Goal: Information Seeking & Learning: Learn about a topic

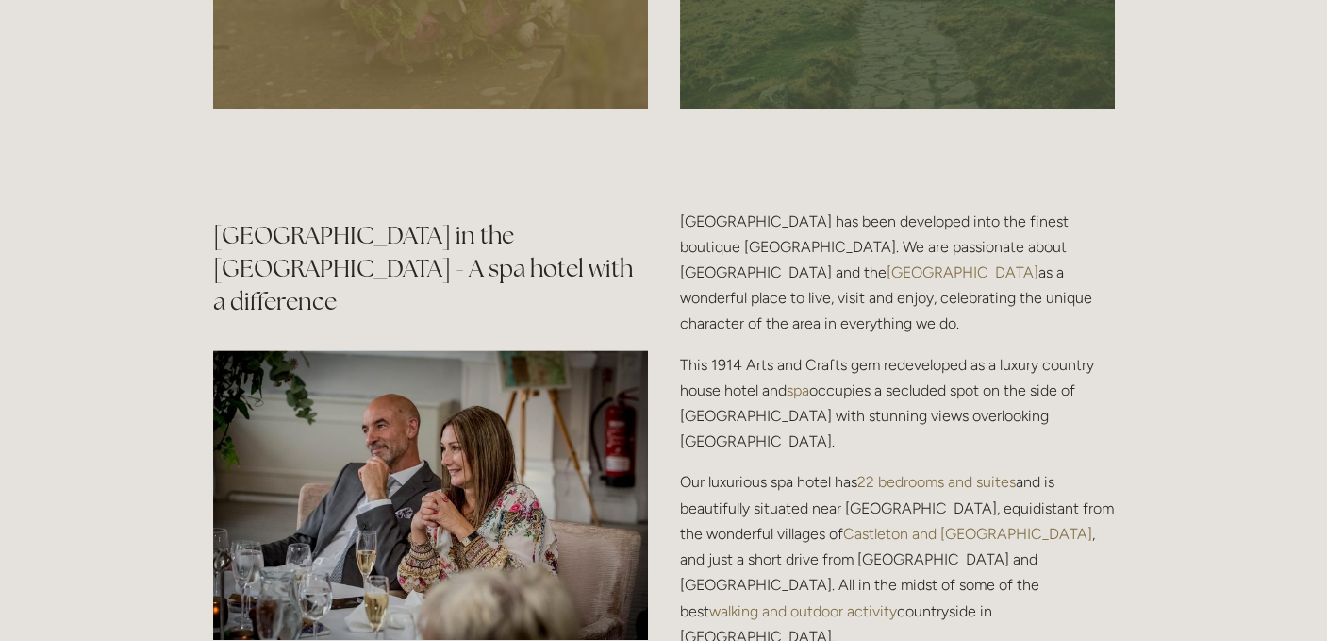
scroll to position [2076, 0]
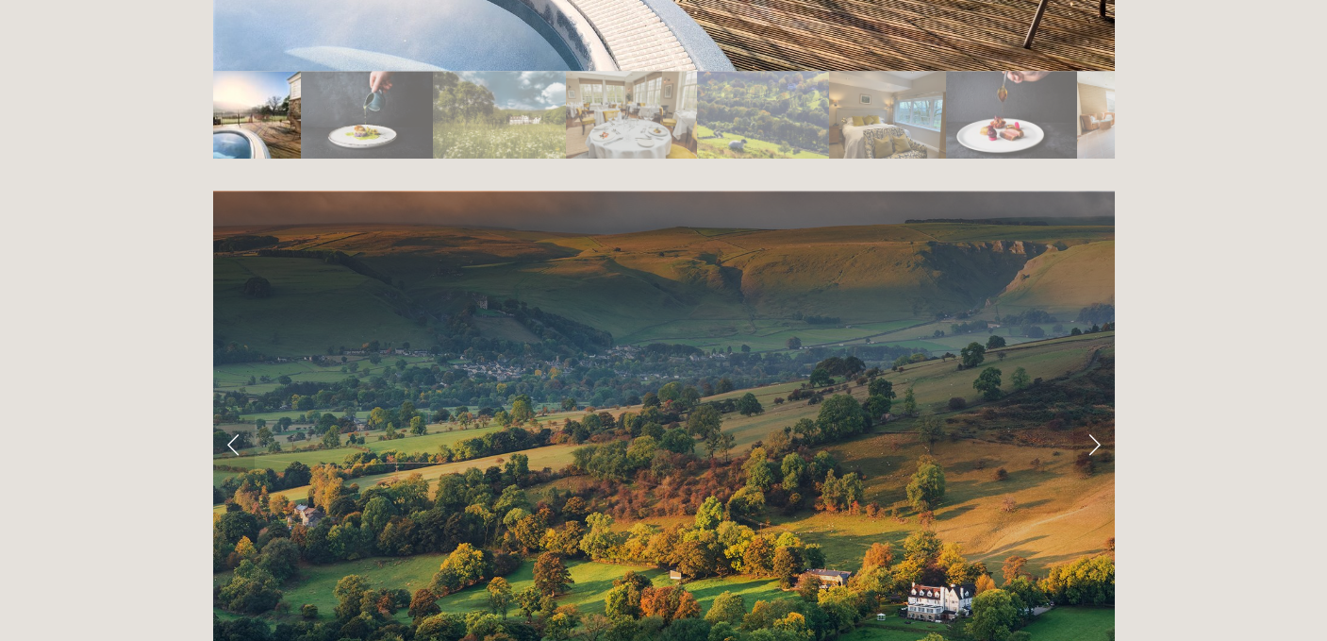
scroll to position [3685, 0]
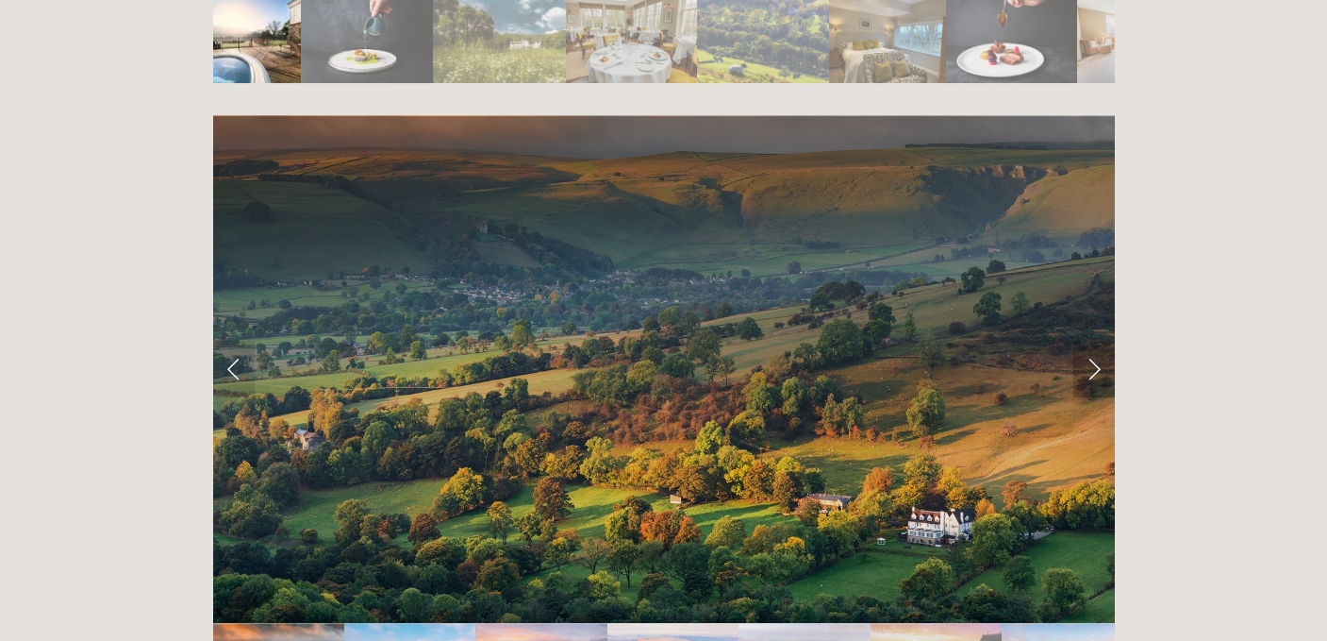
click at [1091, 341] on link "Next Slide" at bounding box center [1095, 369] width 42 height 57
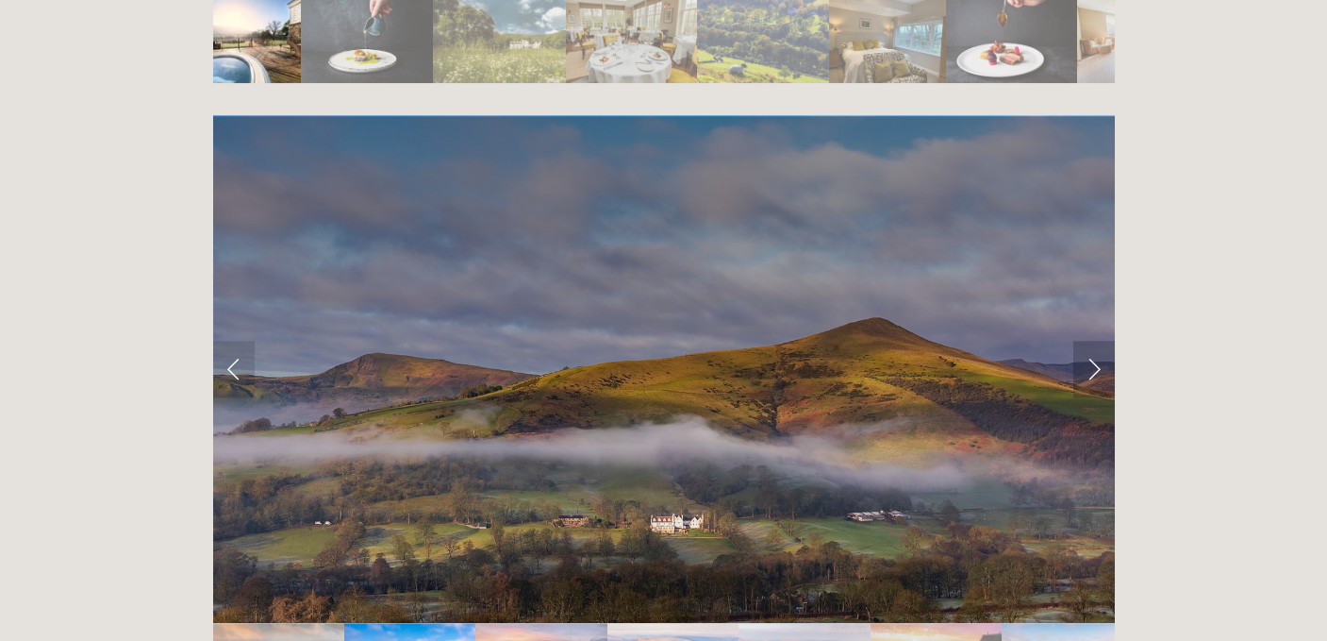
click at [1090, 341] on link "Next Slide" at bounding box center [1095, 369] width 42 height 57
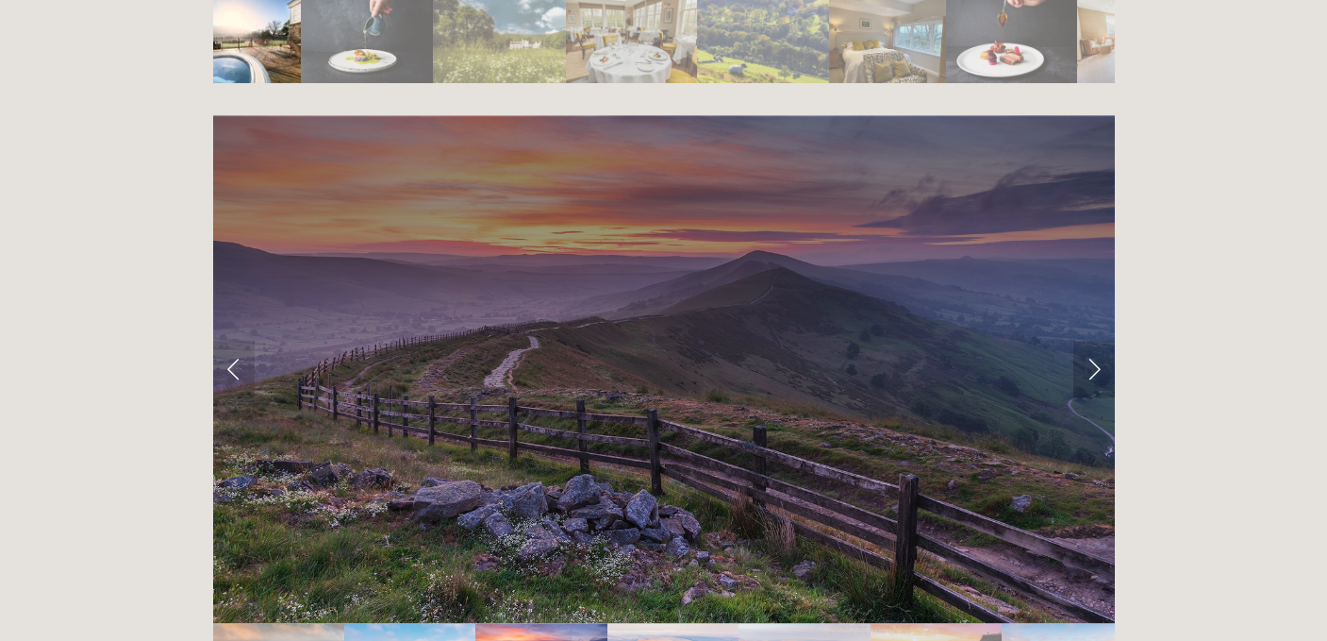
click at [1090, 341] on link "Next Slide" at bounding box center [1095, 369] width 42 height 57
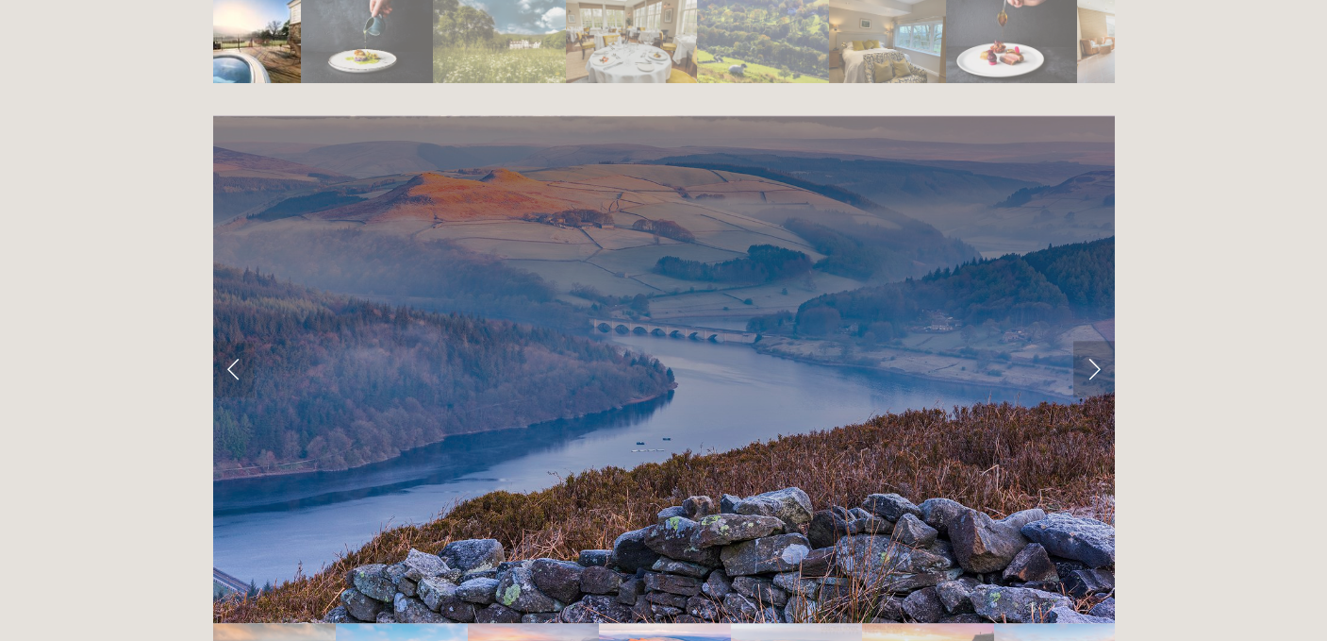
click at [1090, 341] on link "Next Slide" at bounding box center [1095, 369] width 42 height 57
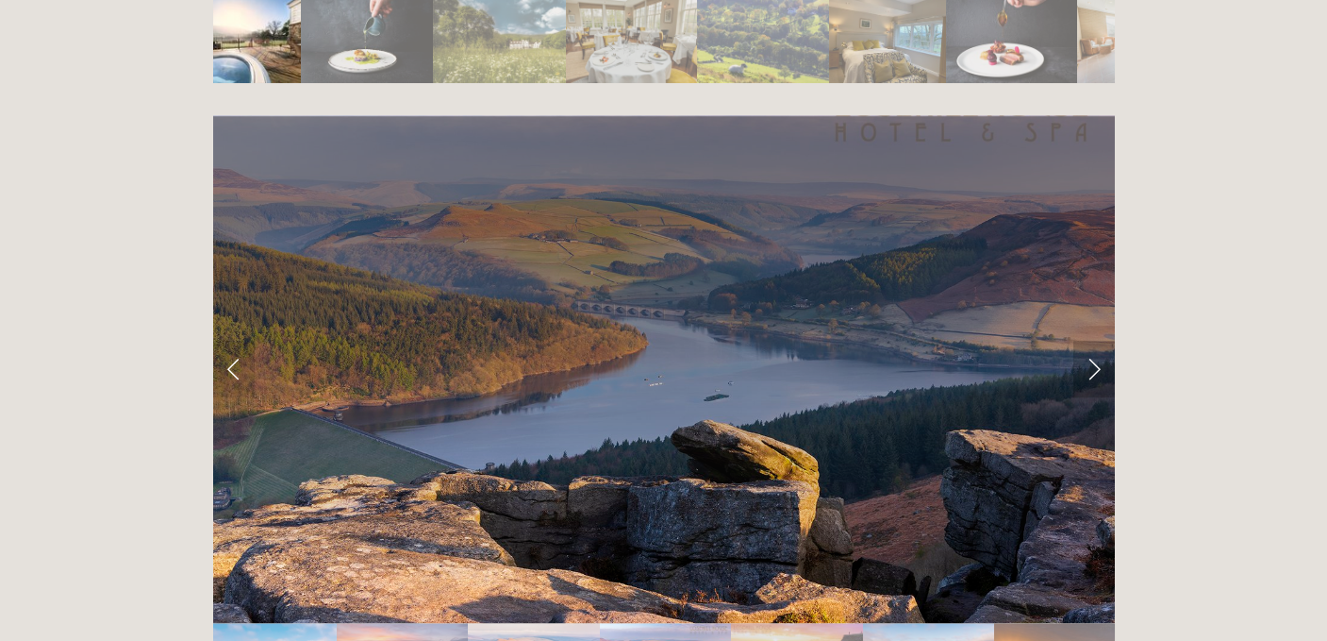
click at [1090, 341] on link "Next Slide" at bounding box center [1095, 369] width 42 height 57
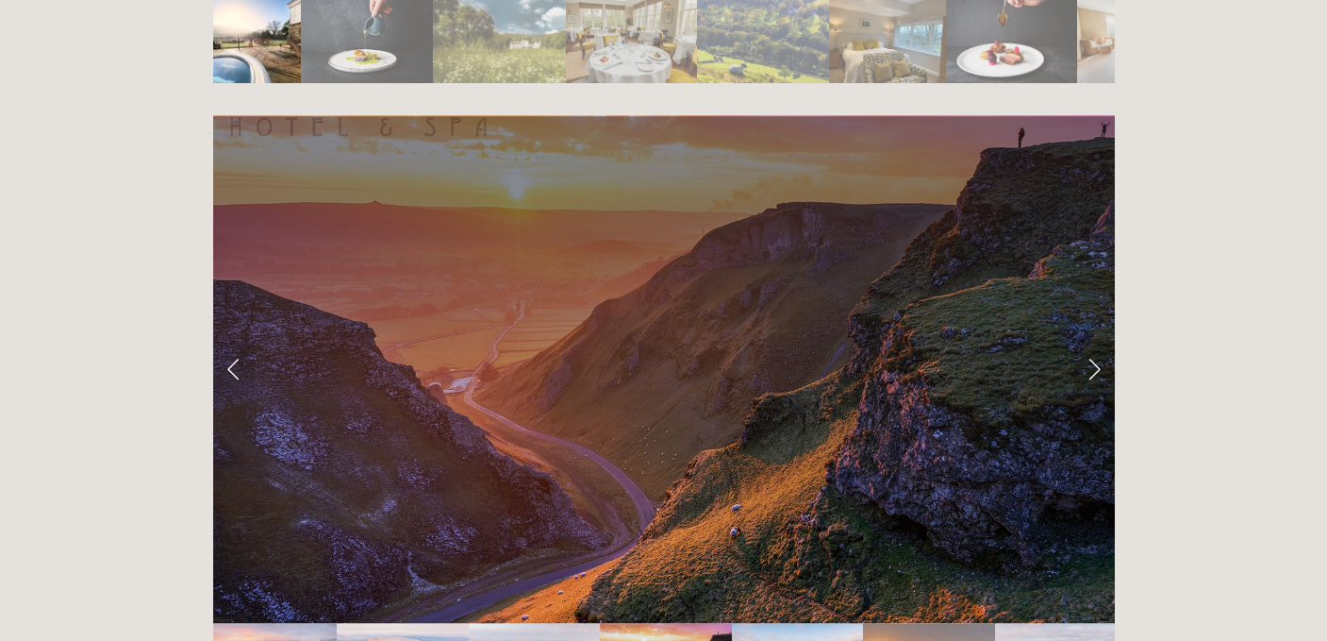
click at [1090, 341] on link "Next Slide" at bounding box center [1095, 369] width 42 height 57
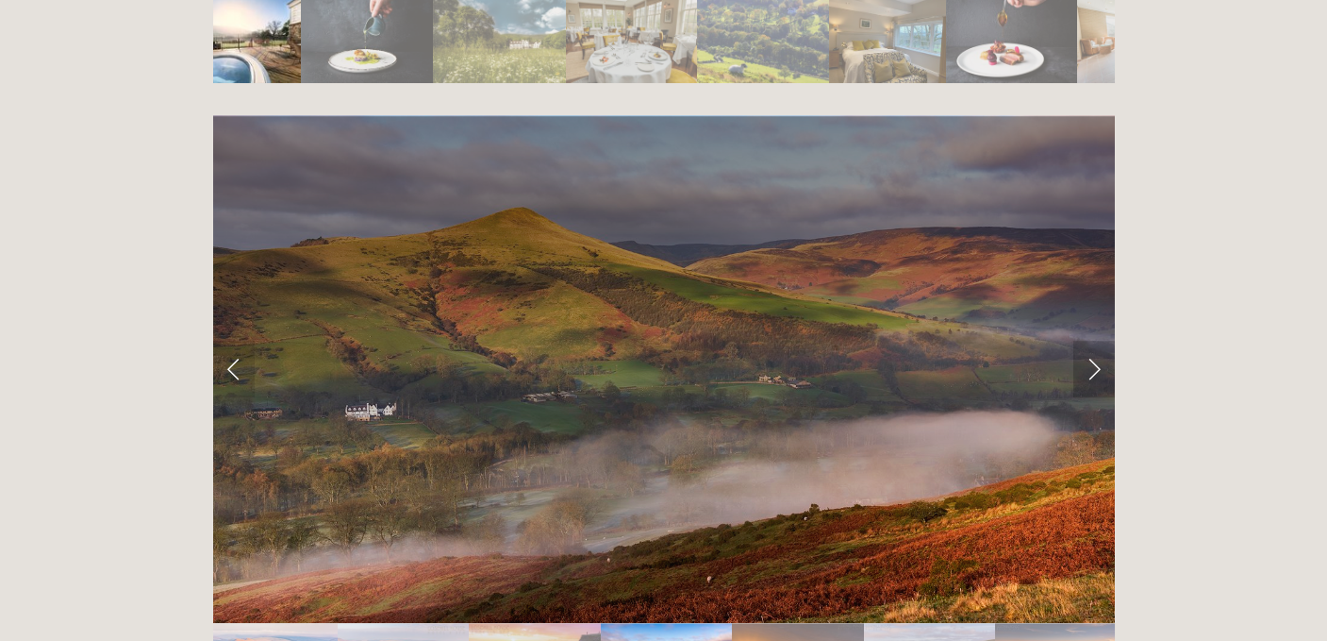
click at [1090, 341] on link "Next Slide" at bounding box center [1095, 369] width 42 height 57
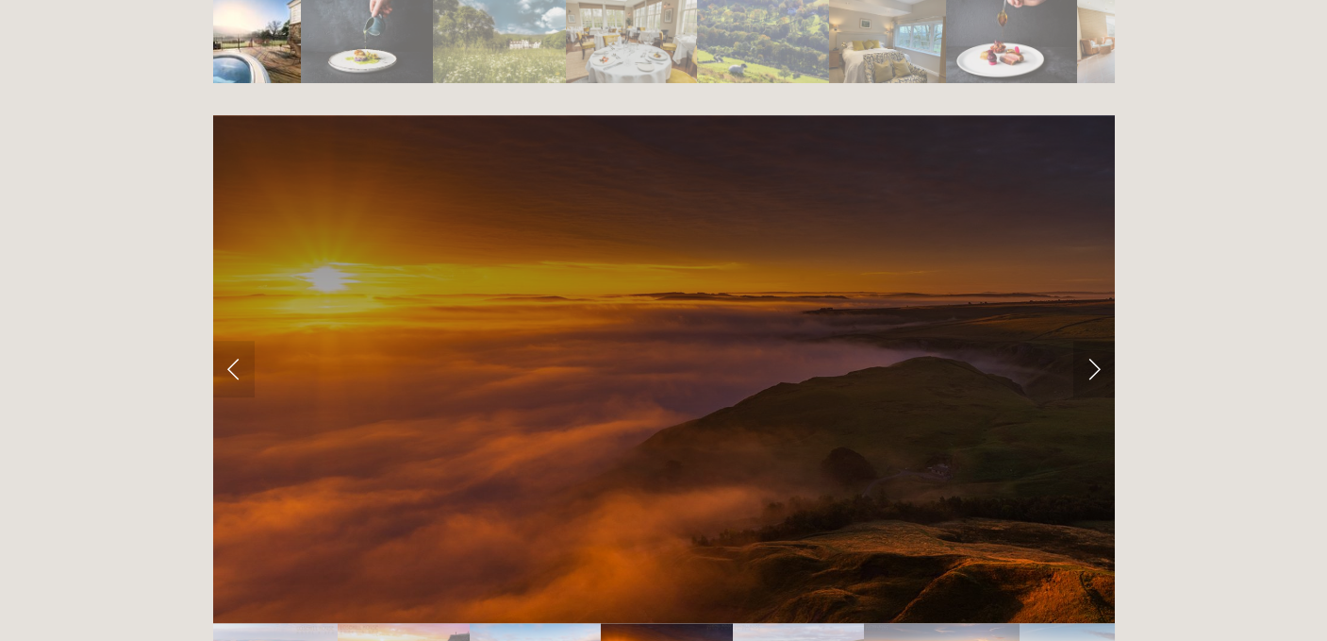
click at [1090, 341] on link "Next Slide" at bounding box center [1095, 369] width 42 height 57
click at [1095, 341] on link "Next Slide" at bounding box center [1095, 369] width 42 height 57
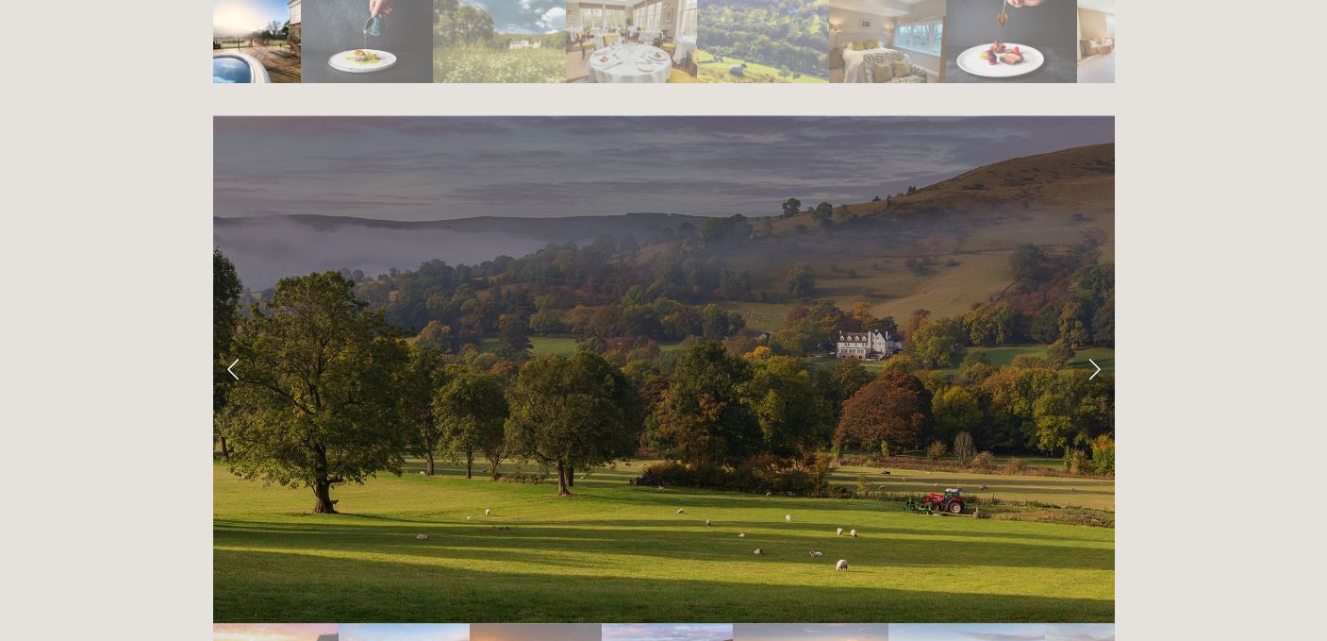
click at [1095, 341] on link "Next Slide" at bounding box center [1095, 369] width 42 height 57
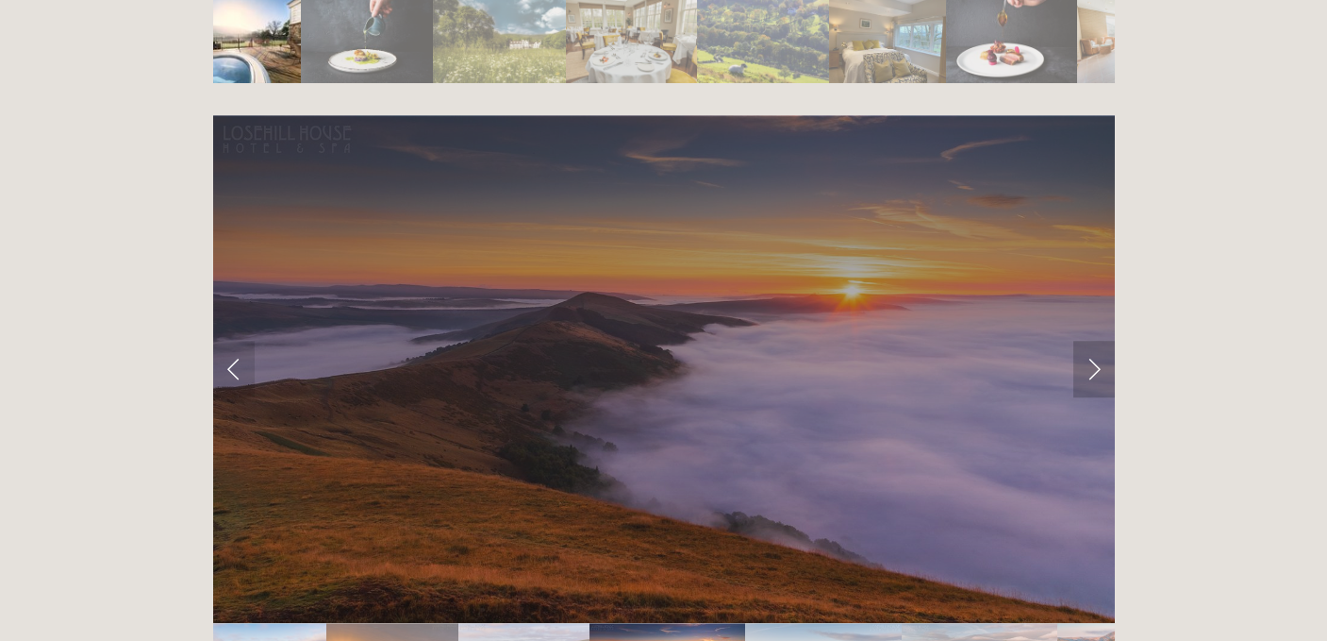
click at [1095, 341] on link "Next Slide" at bounding box center [1095, 369] width 42 height 57
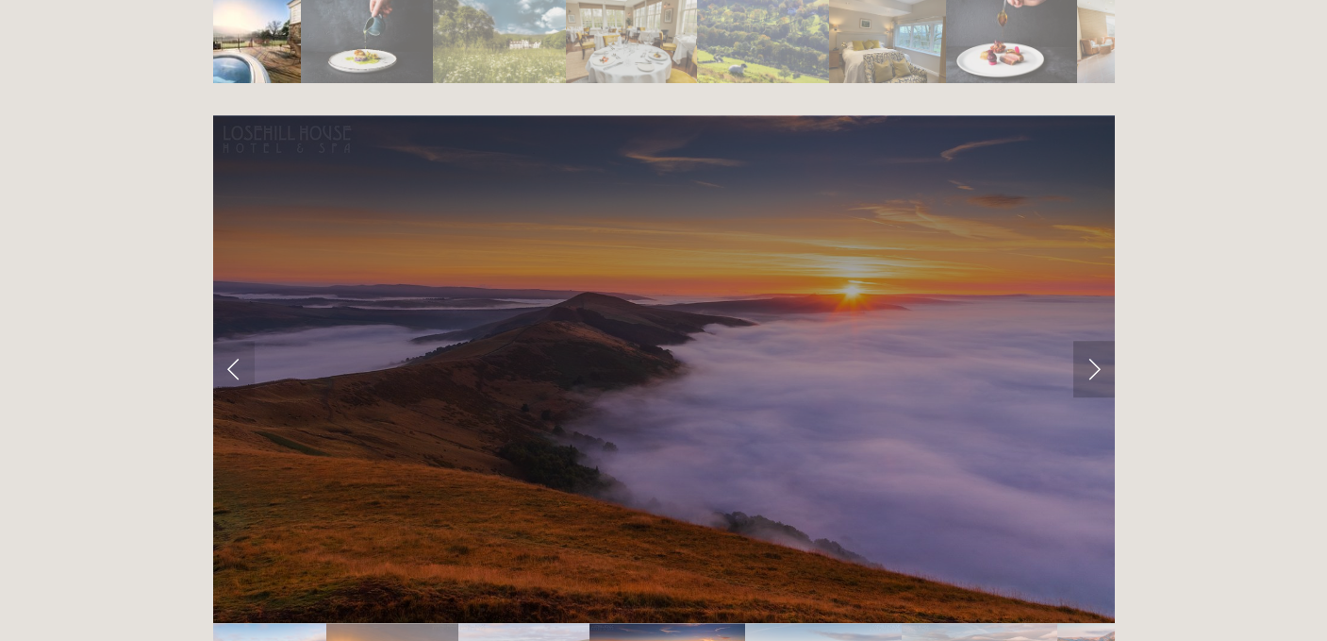
click at [1099, 341] on link "Next Slide" at bounding box center [1095, 369] width 42 height 57
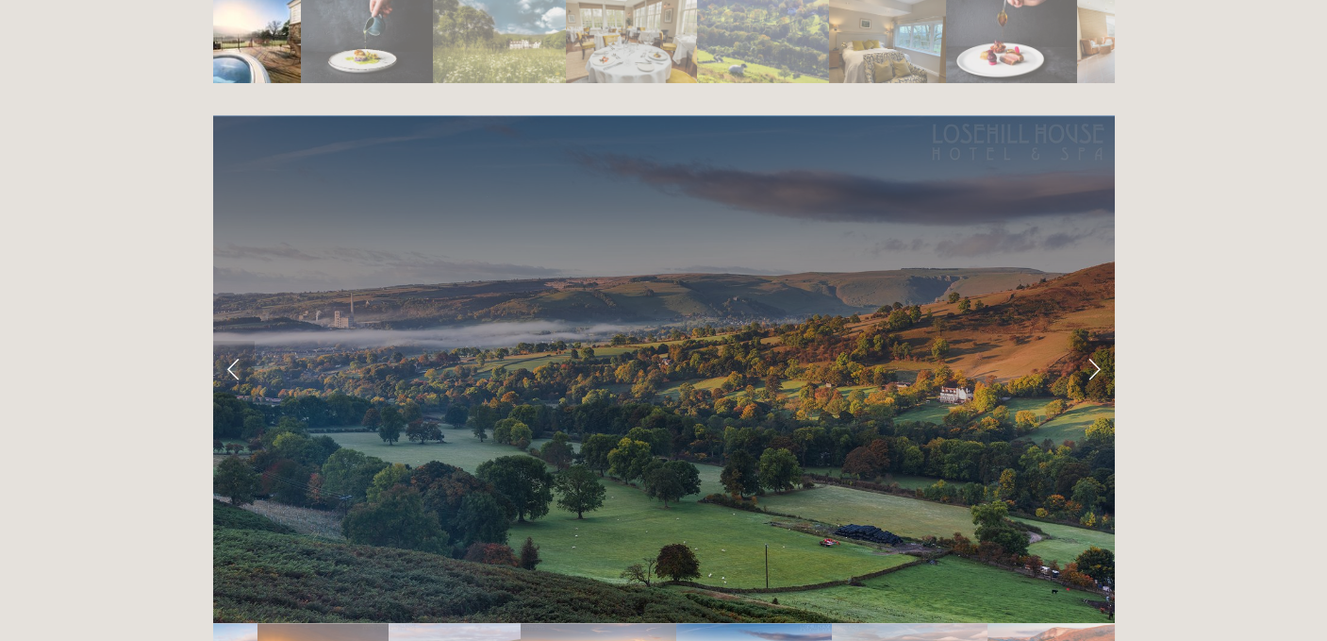
click at [1099, 341] on link "Next Slide" at bounding box center [1095, 369] width 42 height 57
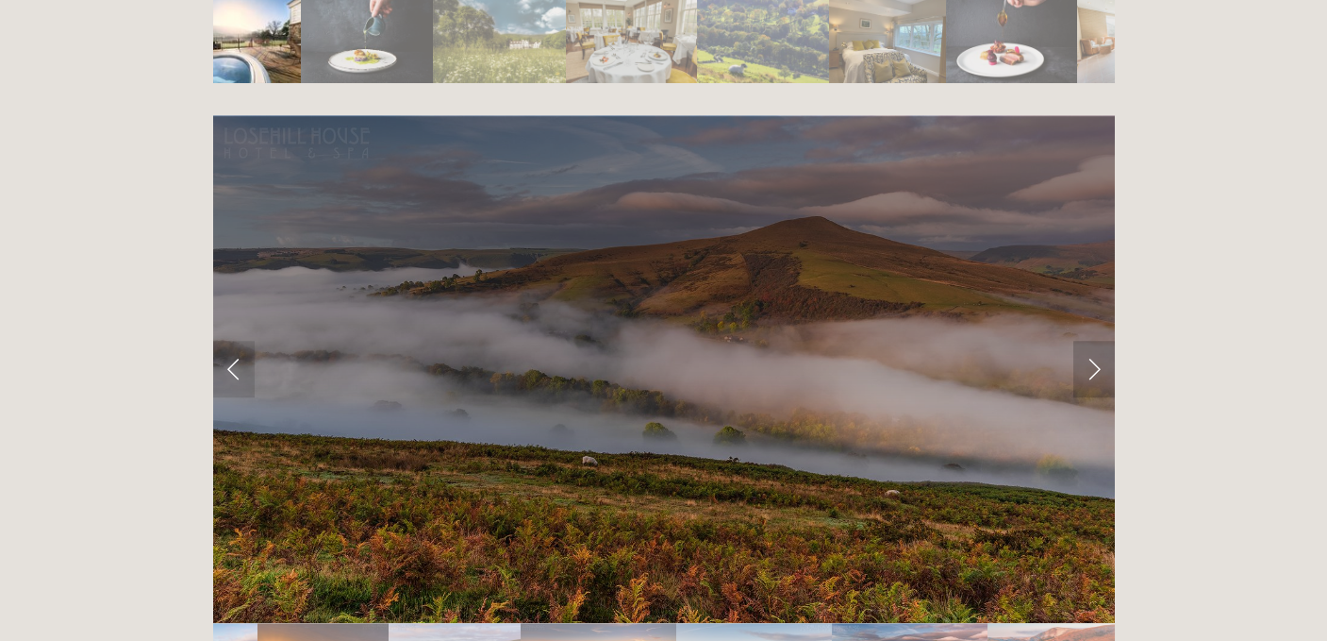
click at [1099, 341] on link "Next Slide" at bounding box center [1095, 369] width 42 height 57
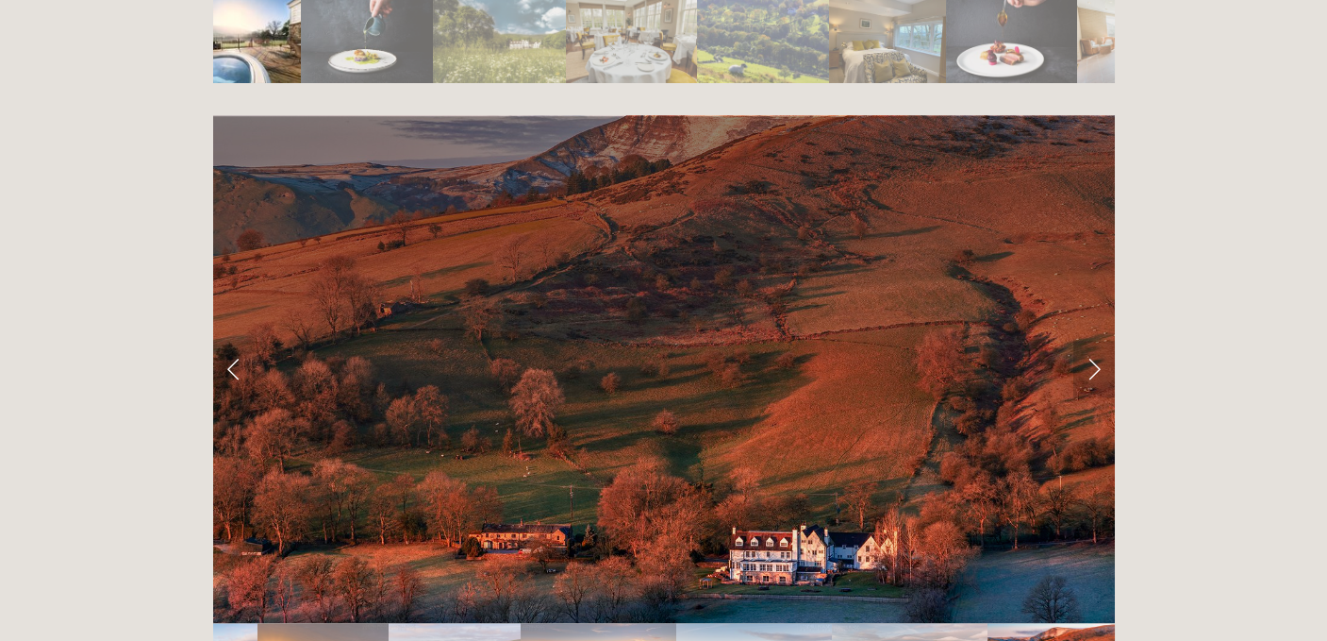
click at [1099, 341] on link "Next Slide" at bounding box center [1095, 369] width 42 height 57
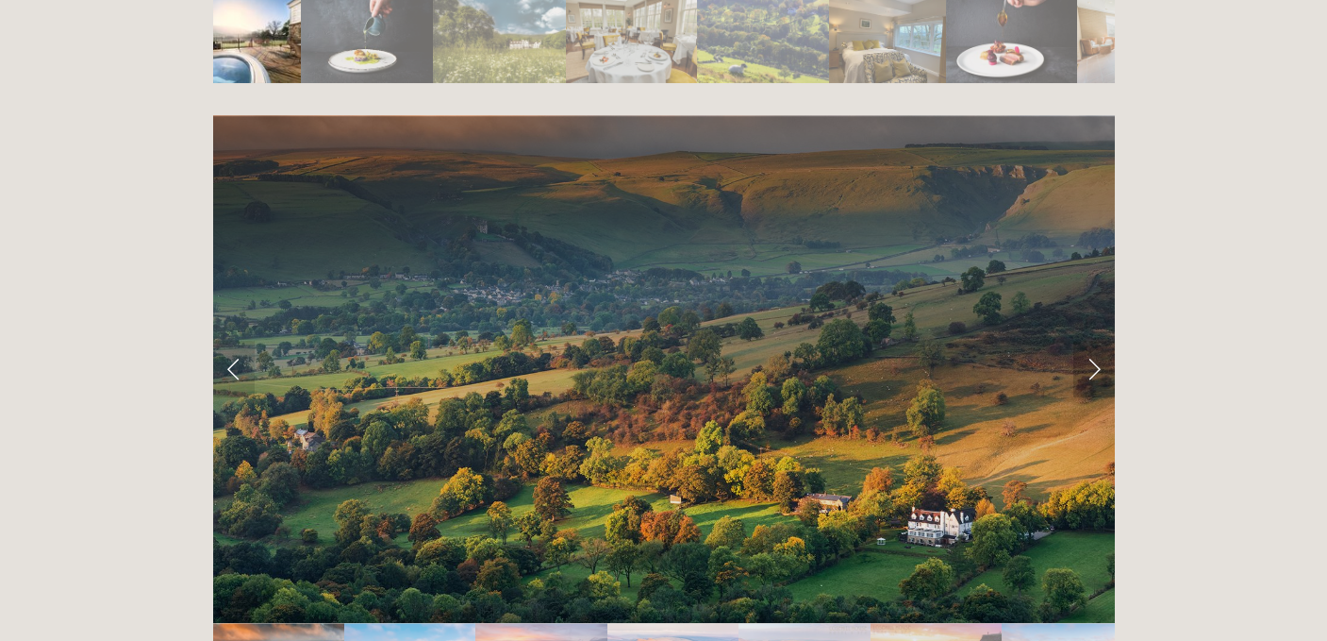
click at [1099, 341] on link "Next Slide" at bounding box center [1095, 369] width 42 height 57
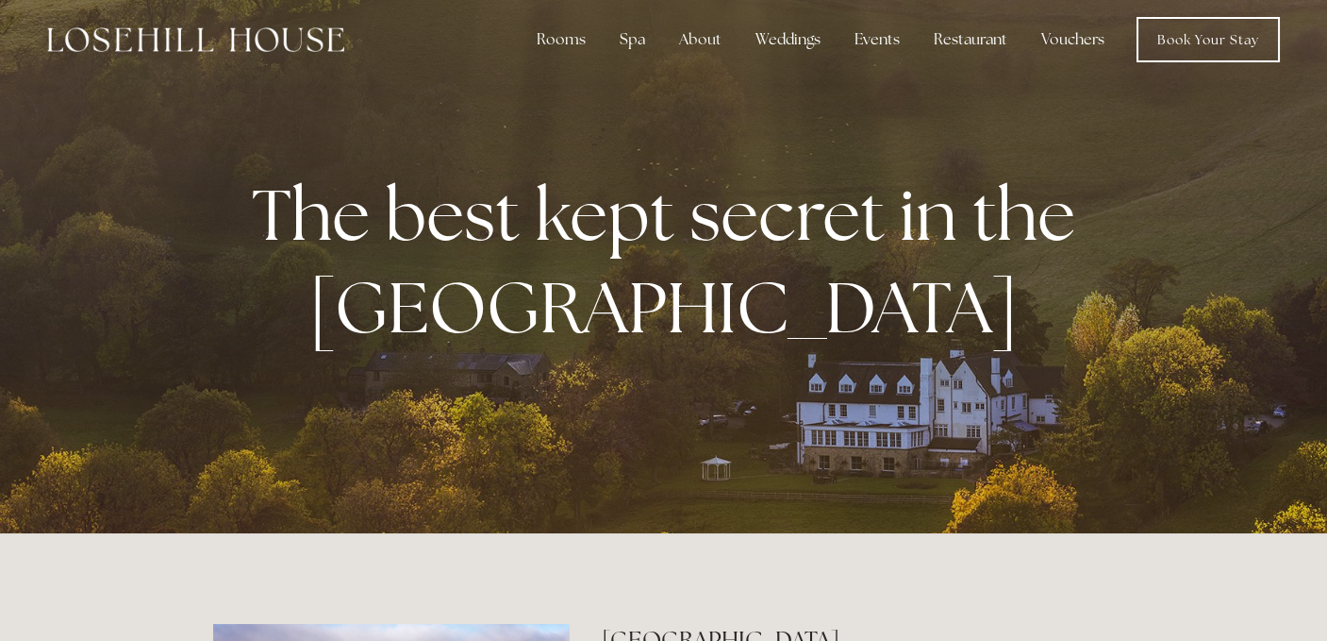
scroll to position [0, 0]
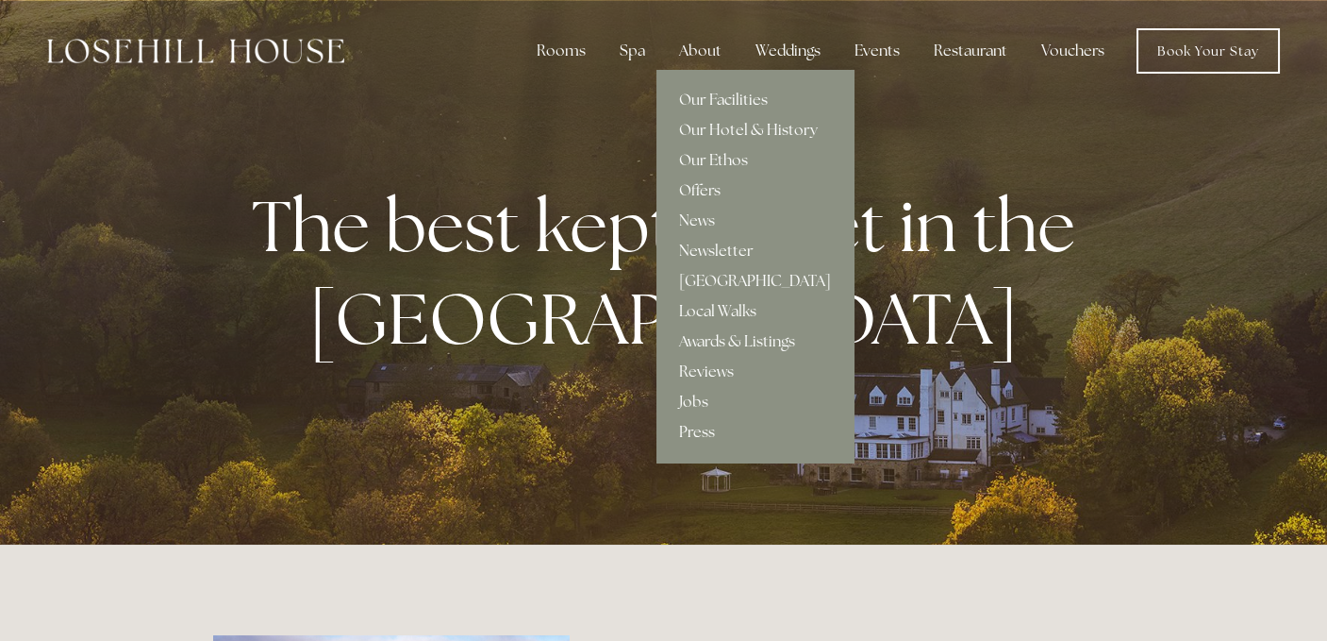
click at [701, 54] on div "About" at bounding box center [700, 51] width 73 height 38
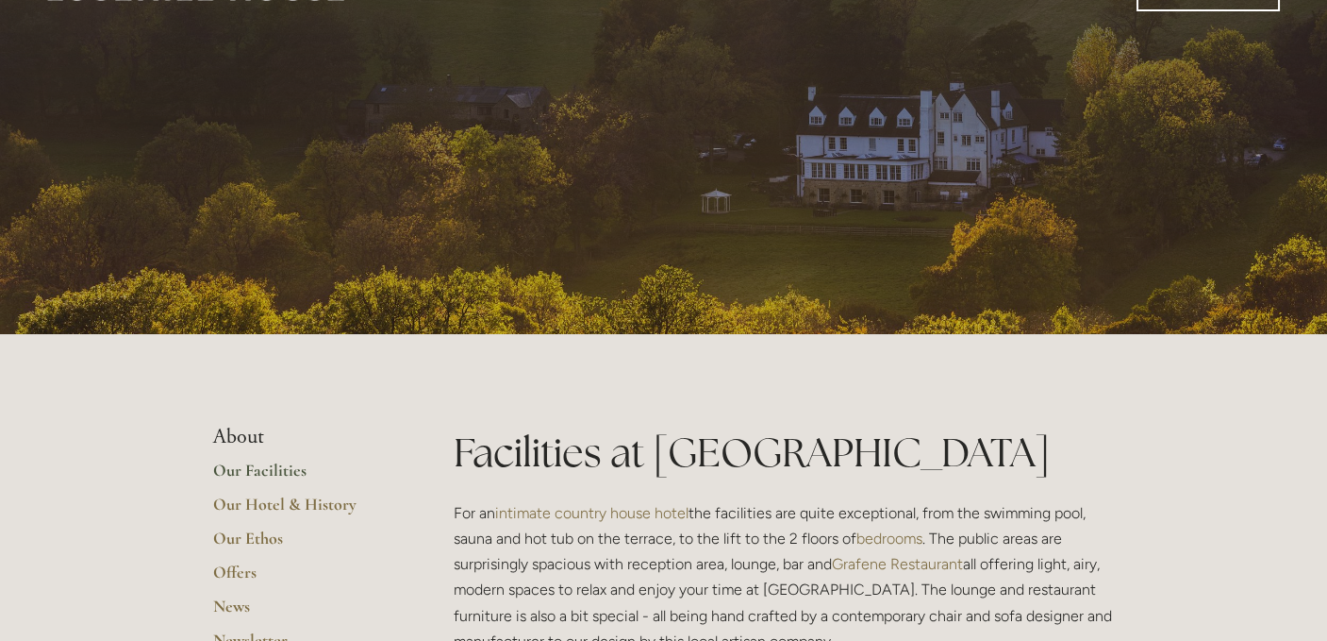
scroll to position [12, 0]
